Goal: Browse casually

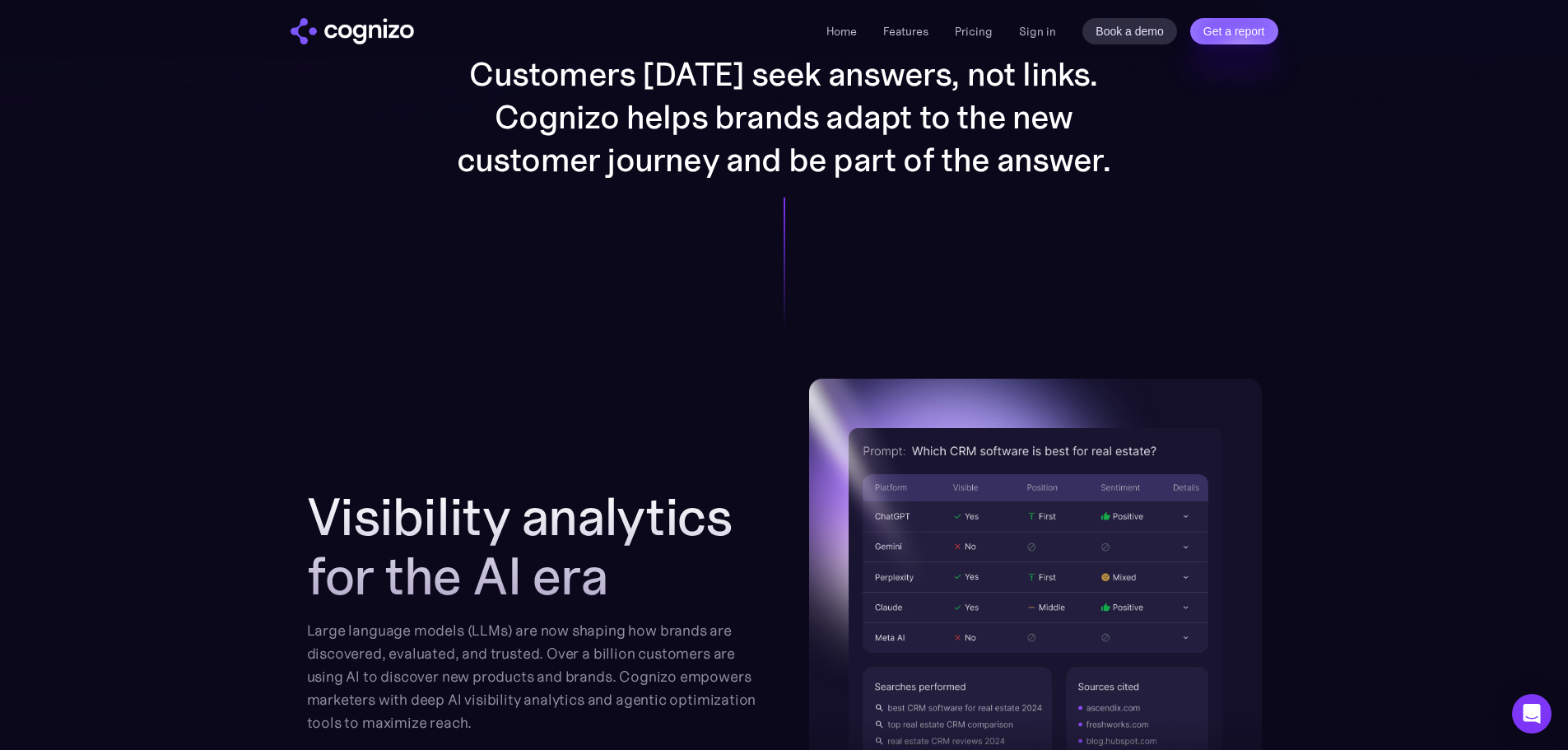
click at [231, 415] on section "Visibility analytics for the AI era Large language models (LLMs) are now shapin…" at bounding box center [784, 713] width 1568 height 668
click at [420, 443] on div "Visibility analytics for the AI era Large language models (LLMs) are now shapin…" at bounding box center [784, 610] width 955 height 465
click at [629, 224] on div "Customers [DATE] seek answers, not links. Cognizo helps brands adapt to the new…" at bounding box center [784, 116] width 853 height 523
click at [622, 408] on div "Visibility analytics for the AI era Large language models (LLMs) are now shapin…" at bounding box center [784, 610] width 955 height 465
click at [295, 362] on section "Customers [DATE] seek answers, not links. Cognizo helps brands adapt to the new…" at bounding box center [784, 116] width 1568 height 523
